Goal: Information Seeking & Learning: Learn about a topic

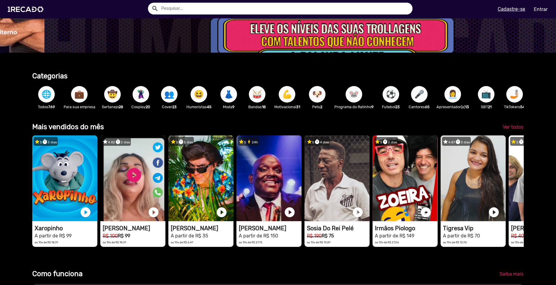
scroll to position [0, 1655]
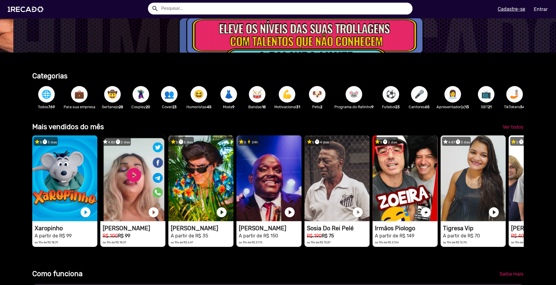
click at [177, 7] on input "text" at bounding box center [285, 9] width 256 height 12
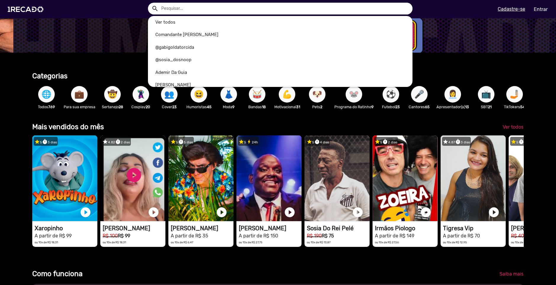
click at [451, 128] on div at bounding box center [278, 142] width 556 height 285
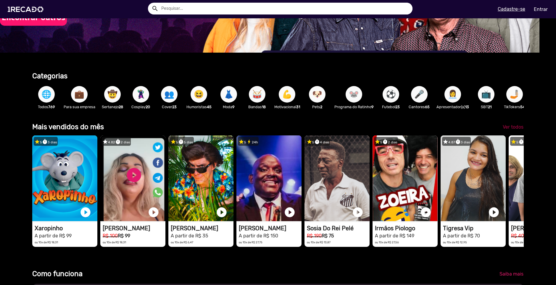
scroll to position [0, 0]
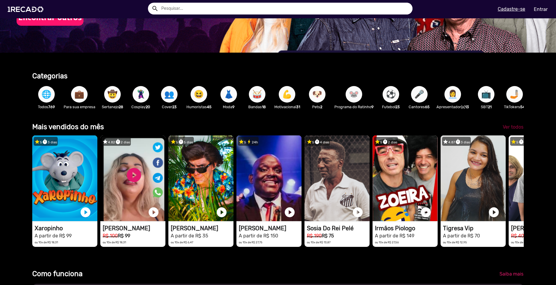
click at [512, 130] on span "Ver todos" at bounding box center [513, 127] width 21 height 6
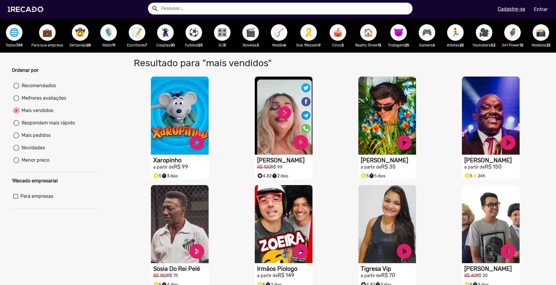
click at [17, 89] on div at bounding box center [16, 86] width 6 height 6
click at [16, 89] on input "Recomendados" at bounding box center [16, 89] width 0 height 0
radio input "true"
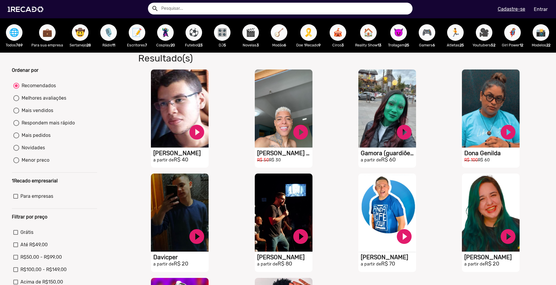
click at [46, 102] on div "Melhores avaliações" at bounding box center [42, 98] width 47 height 7
click at [16, 102] on input "Melhores avaliações" at bounding box center [16, 101] width 0 height 0
radio input "true"
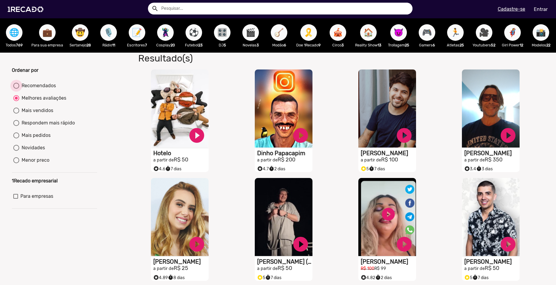
click at [27, 89] on div "Recomendados" at bounding box center [37, 85] width 37 height 7
click at [16, 89] on input "Recomendados" at bounding box center [16, 89] width 0 height 0
radio input "true"
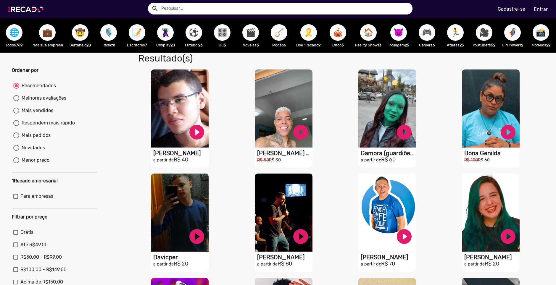
click at [26, 9] on img at bounding box center [26, 9] width 45 height 25
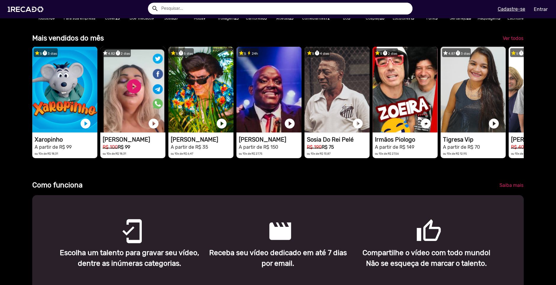
scroll to position [0, 552]
click at [506, 41] on span "Ver todos" at bounding box center [513, 39] width 21 height 6
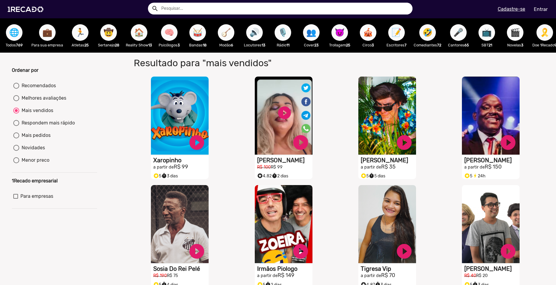
click at [17, 126] on div at bounding box center [16, 123] width 6 height 6
click at [16, 126] on input "Respondem mais rápido" at bounding box center [16, 126] width 0 height 0
radio input "true"
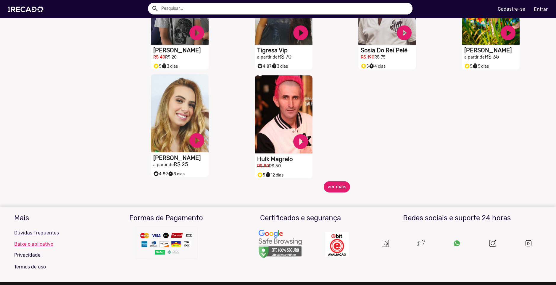
scroll to position [237, 0]
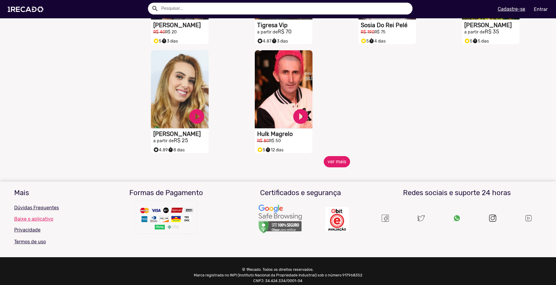
click at [330, 168] on button "ver mais" at bounding box center [337, 161] width 26 height 11
click at [329, 164] on button "ver mais" at bounding box center [337, 161] width 26 height 11
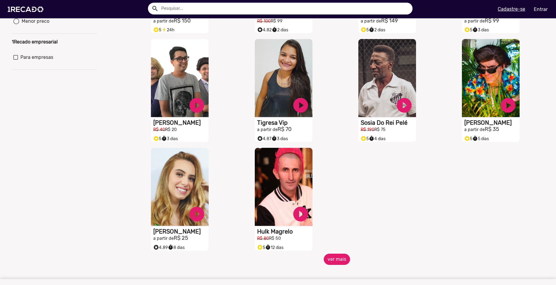
scroll to position [0, 0]
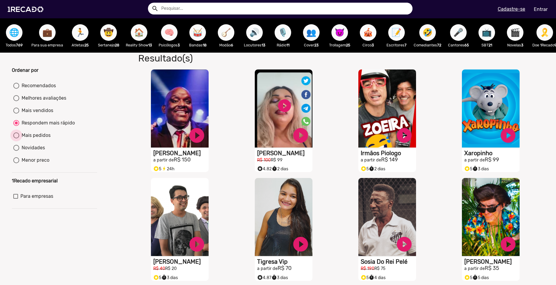
click at [30, 139] on div "Mais pedidos" at bounding box center [34, 135] width 31 height 7
click at [16, 139] on input "Mais pedidos" at bounding box center [16, 139] width 0 height 0
radio input "true"
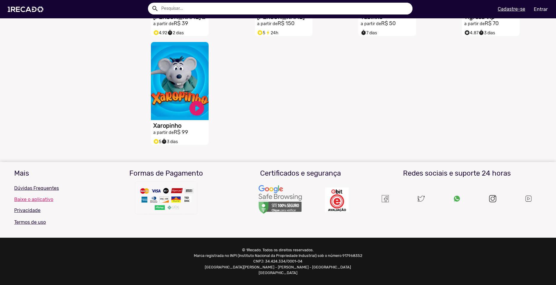
scroll to position [42, 0]
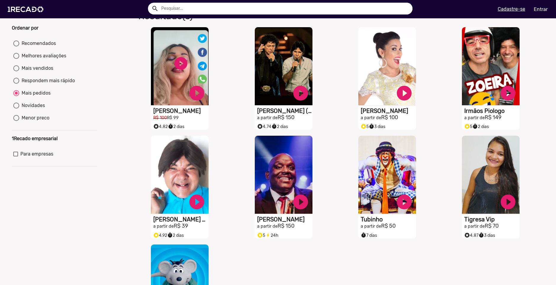
click at [19, 109] on div at bounding box center [16, 106] width 6 height 6
click at [16, 109] on input "Novidades" at bounding box center [16, 109] width 0 height 0
radio input "true"
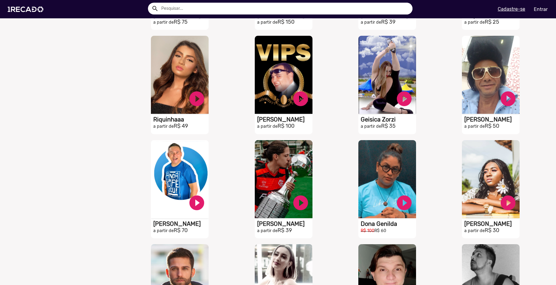
scroll to position [664, 0]
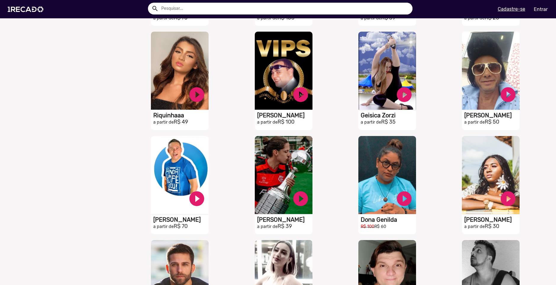
click at [177, 5] on input "text" at bounding box center [285, 9] width 256 height 12
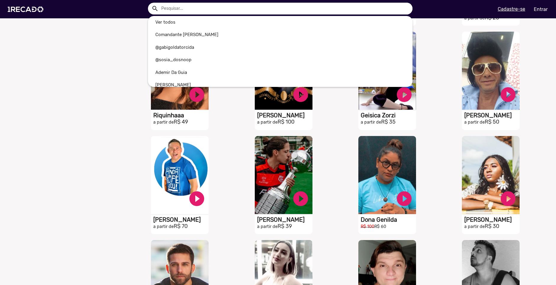
type input "o"
radio input "true"
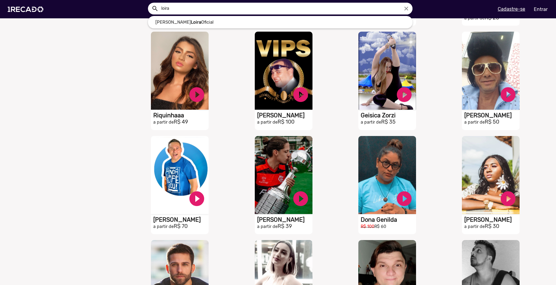
type input "loira"
click at [149, 3] on button "search" at bounding box center [154, 8] width 10 height 10
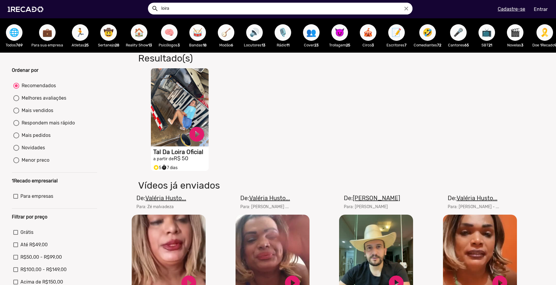
click at [181, 103] on video "S1RECADO vídeos dedicados para fãs e empresas" at bounding box center [180, 107] width 58 height 78
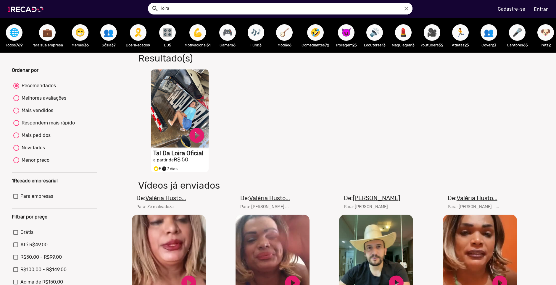
click at [16, 8] on img at bounding box center [26, 9] width 45 height 25
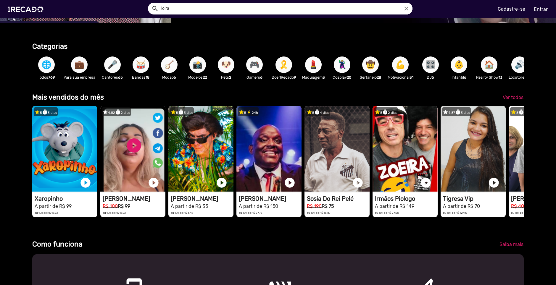
scroll to position [0, 549]
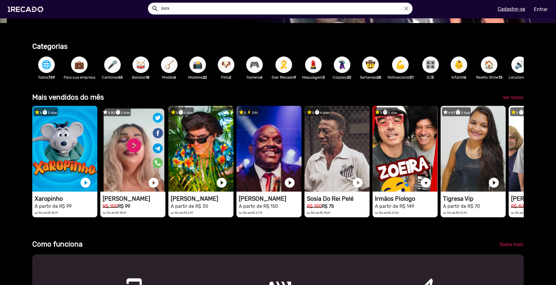
click at [251, 68] on span "🎮" at bounding box center [254, 65] width 10 height 17
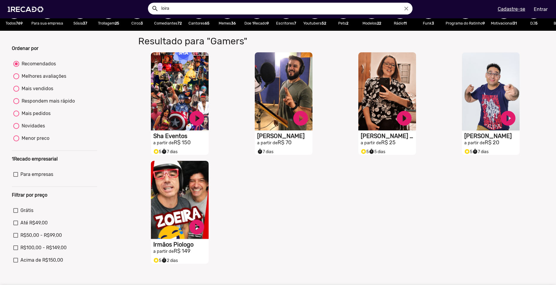
scroll to position [89, 0]
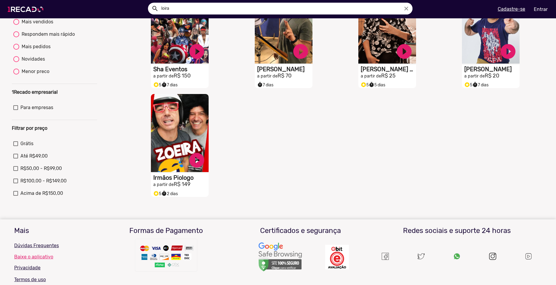
click at [27, 6] on img at bounding box center [26, 9] width 45 height 25
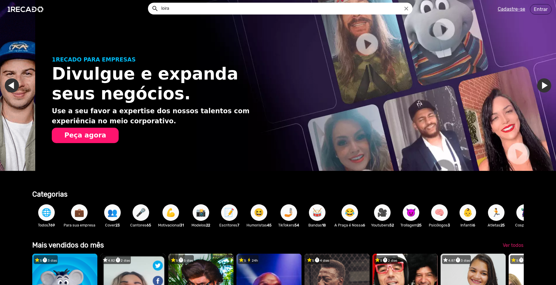
scroll to position [0, 552]
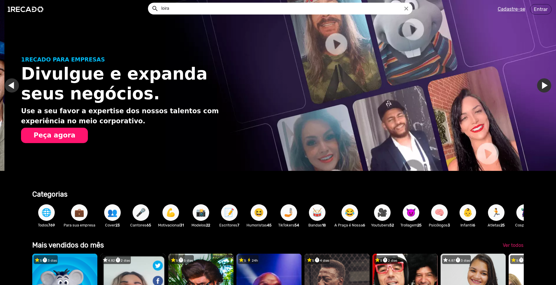
click at [316, 211] on span "🥁" at bounding box center [317, 213] width 10 height 17
